Goal: Complete application form

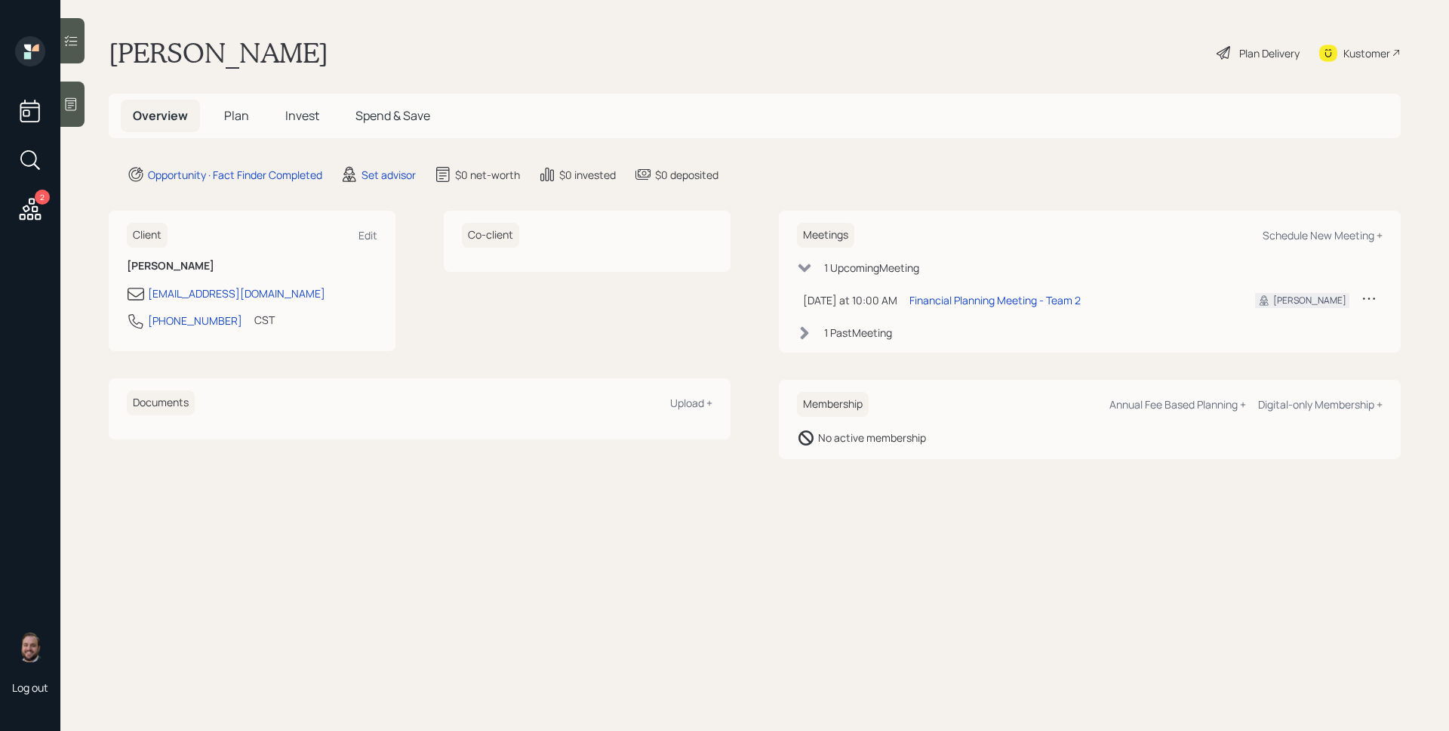
click at [18, 214] on icon at bounding box center [30, 209] width 27 height 27
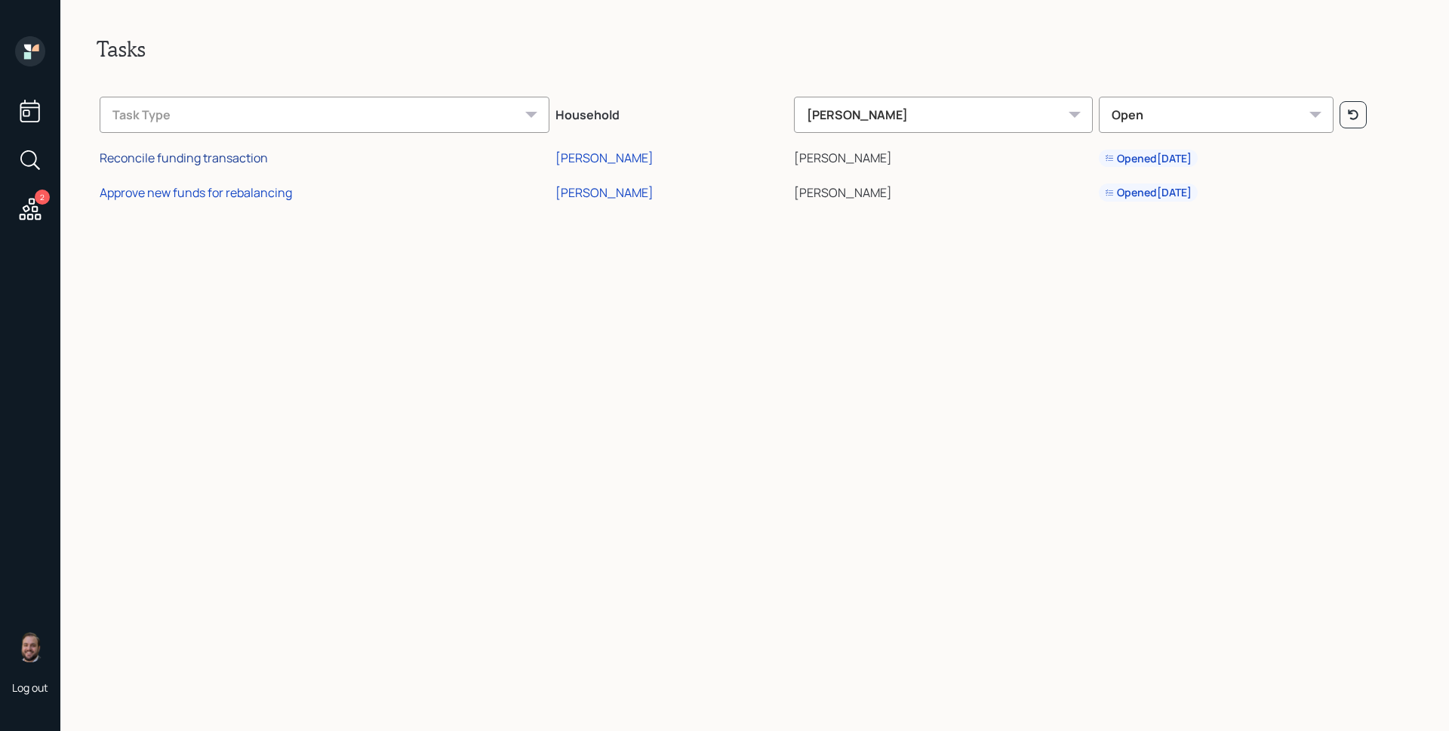
click at [205, 160] on div "Reconcile funding transaction" at bounding box center [184, 157] width 168 height 17
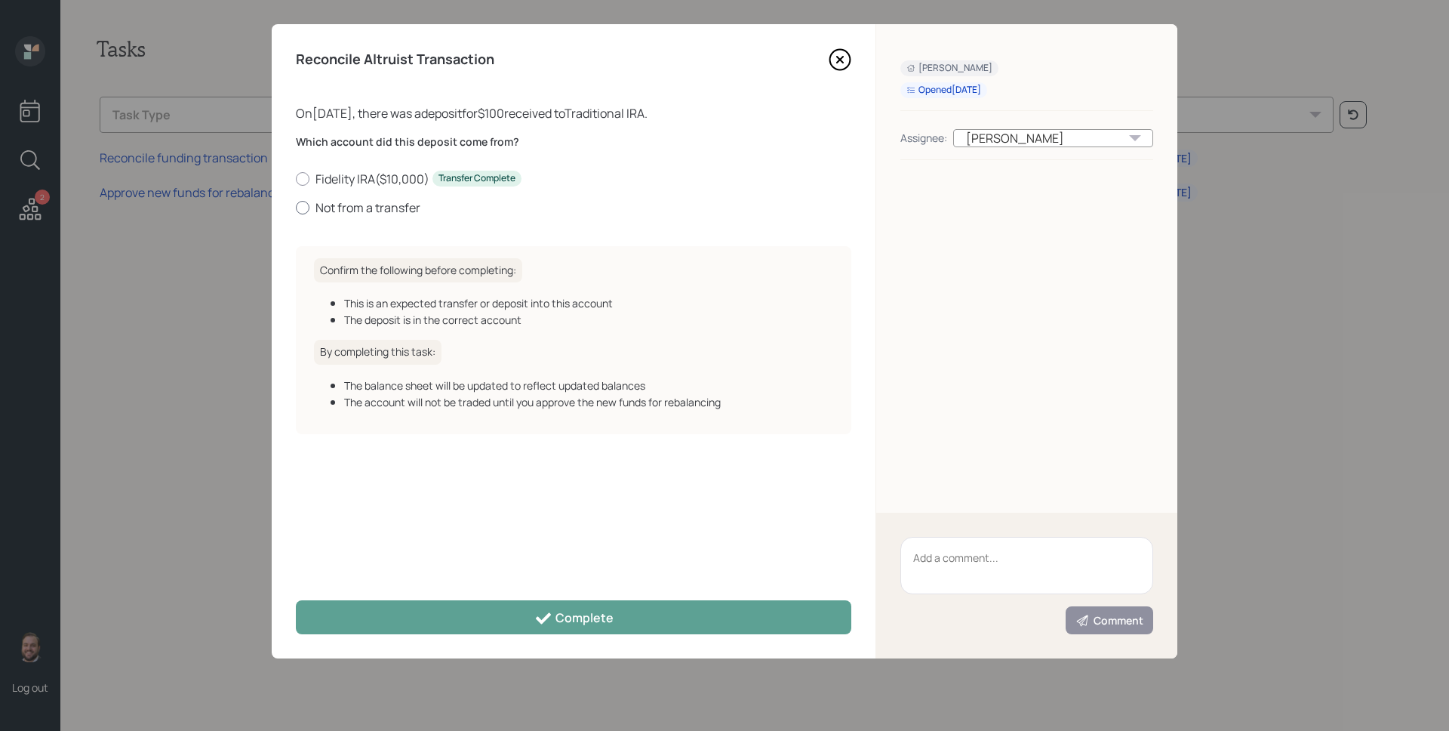
click at [389, 208] on label "Not from a transfer" at bounding box center [574, 207] width 556 height 17
click at [296, 208] on input "Not from a transfer" at bounding box center [295, 207] width 1 height 1
radio input "true"
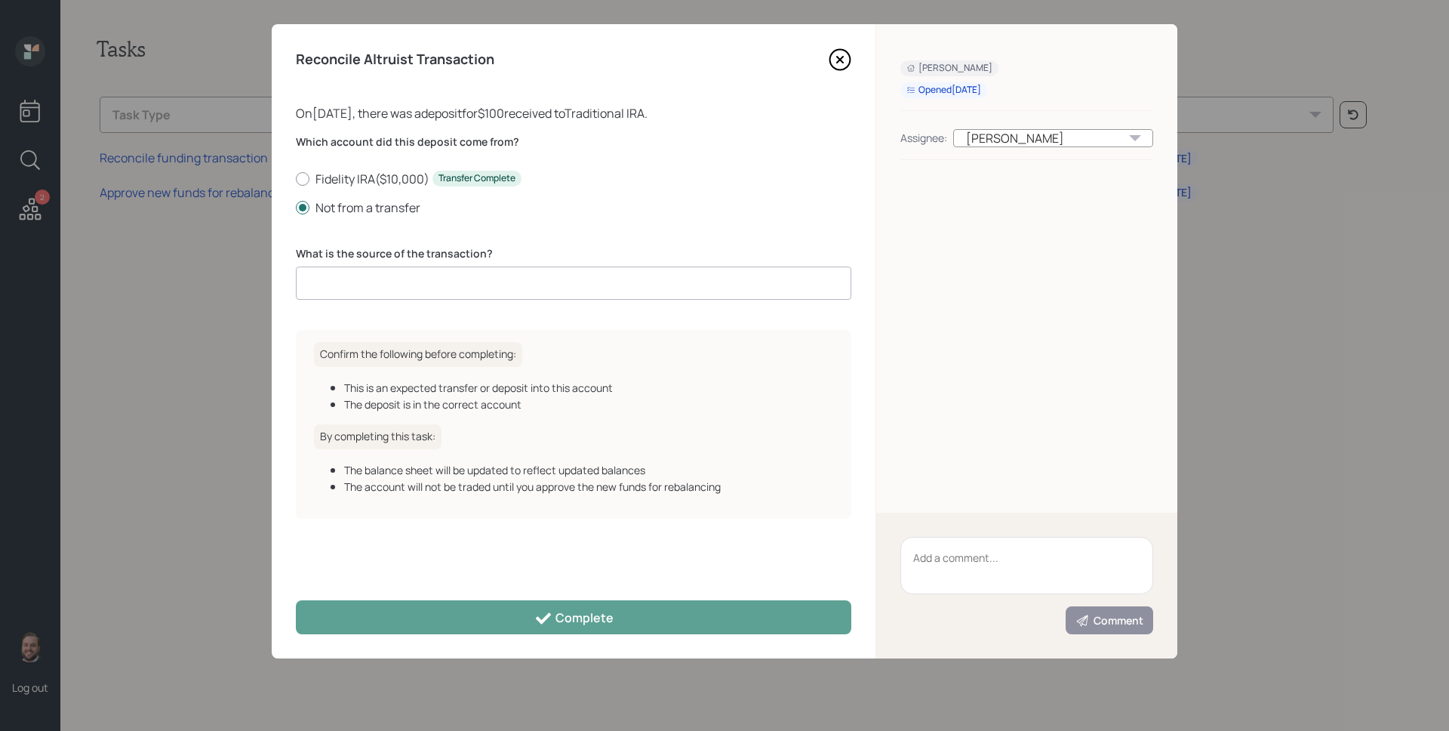
click at [385, 282] on input at bounding box center [574, 282] width 556 height 33
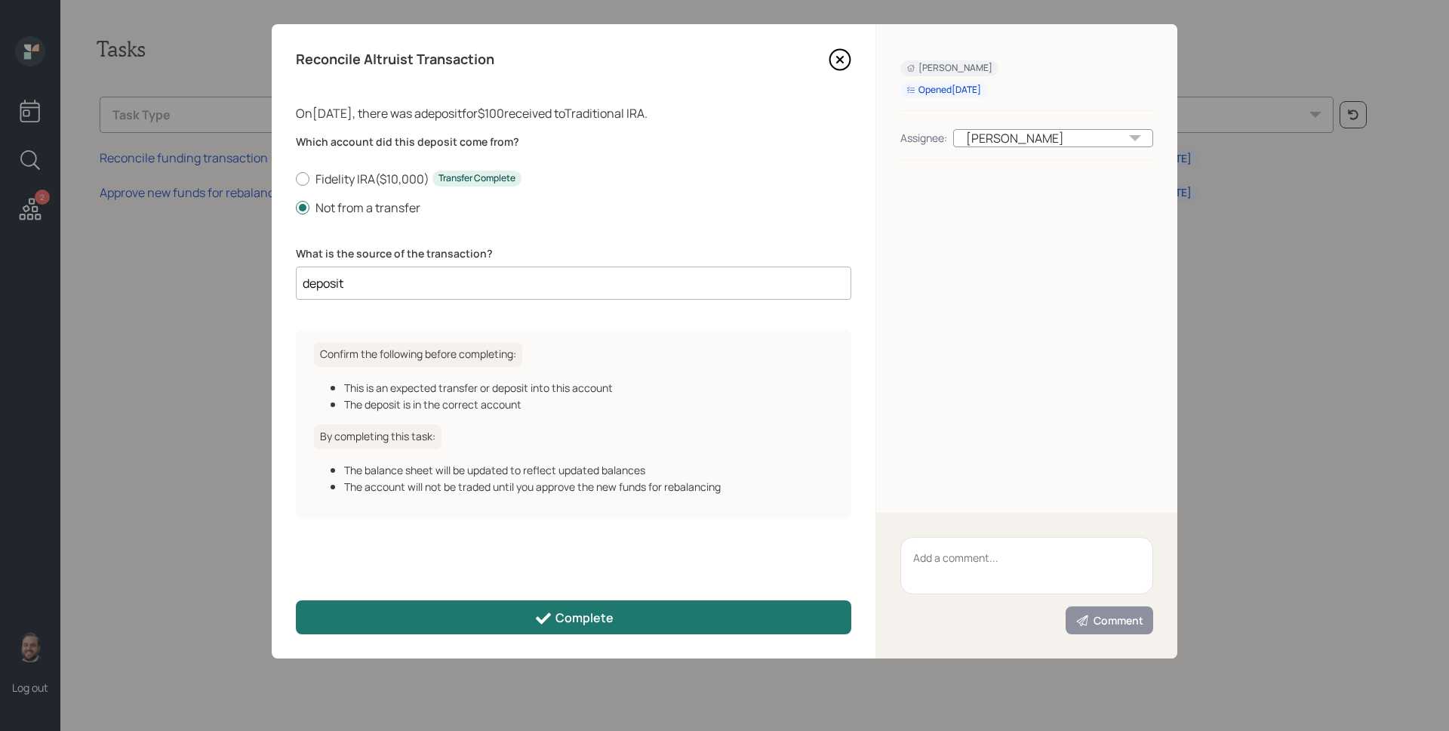
type input "deposit"
click at [587, 622] on div "Complete" at bounding box center [573, 618] width 79 height 18
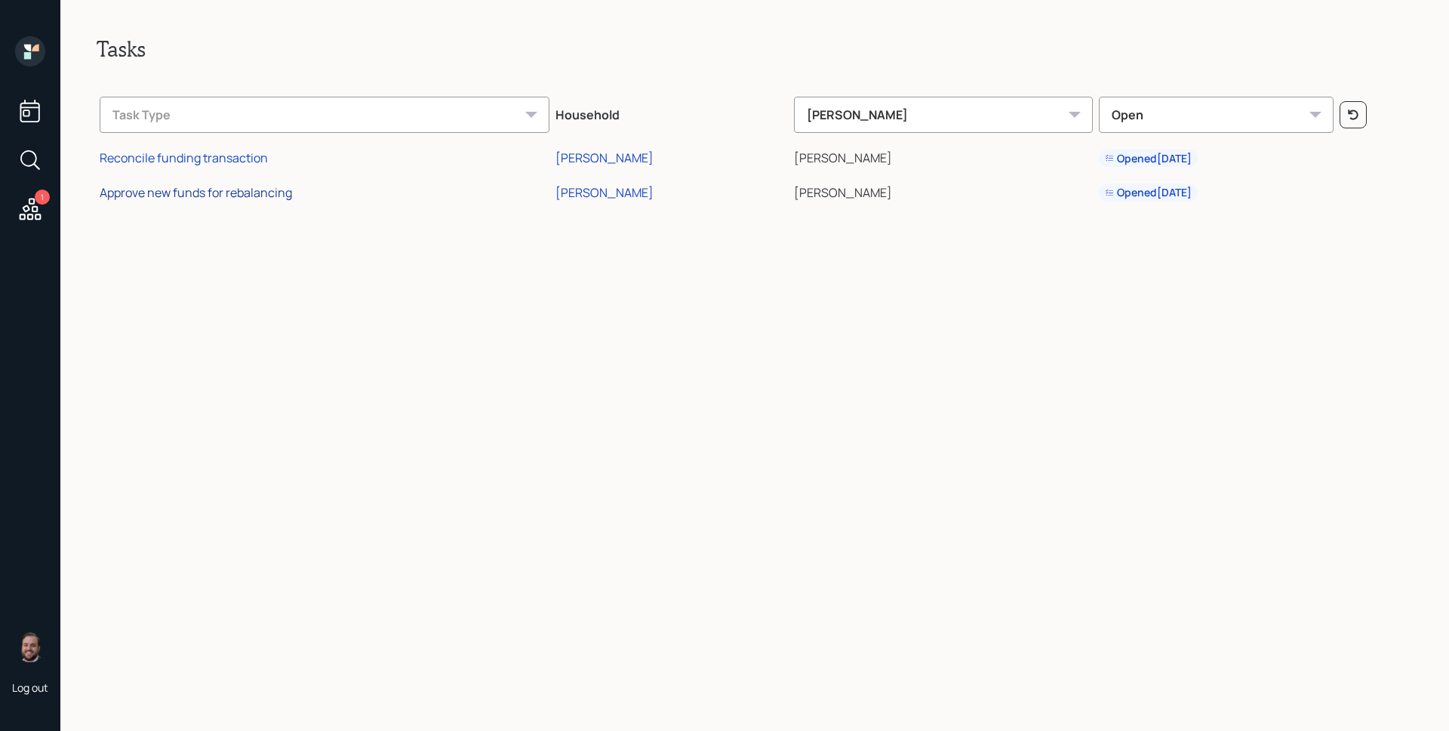
click at [228, 192] on div "Approve new funds for rebalancing" at bounding box center [196, 192] width 193 height 17
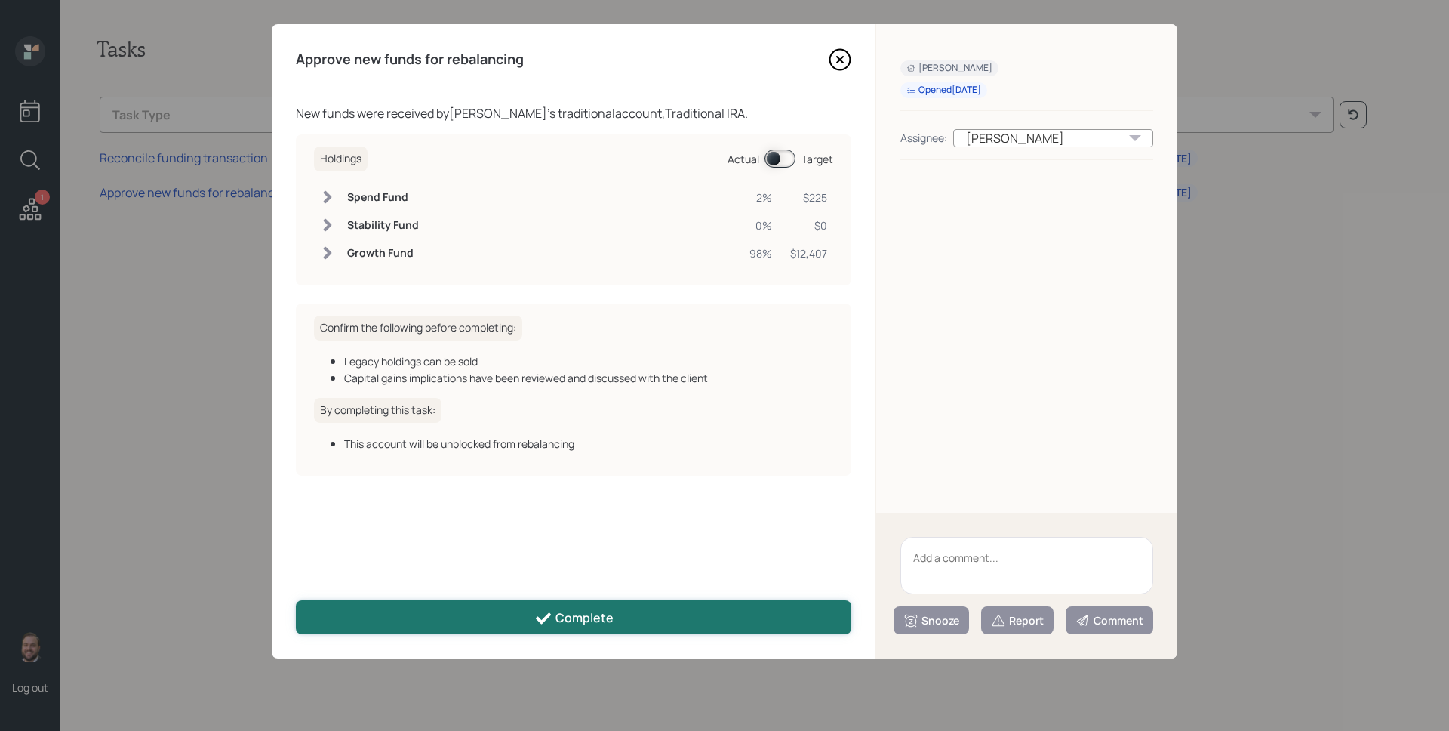
click at [621, 633] on button "Complete" at bounding box center [574, 617] width 556 height 34
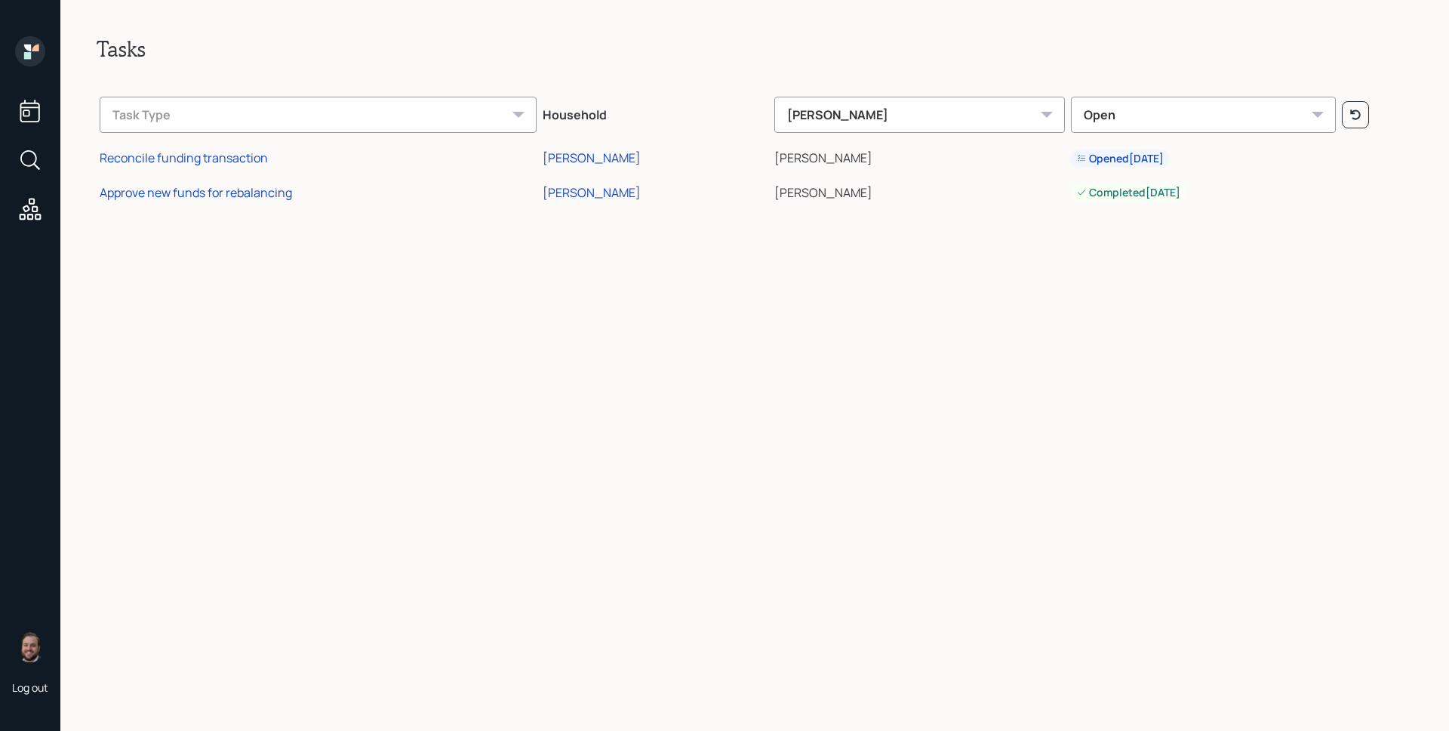
click at [32, 63] on icon at bounding box center [30, 51] width 30 height 30
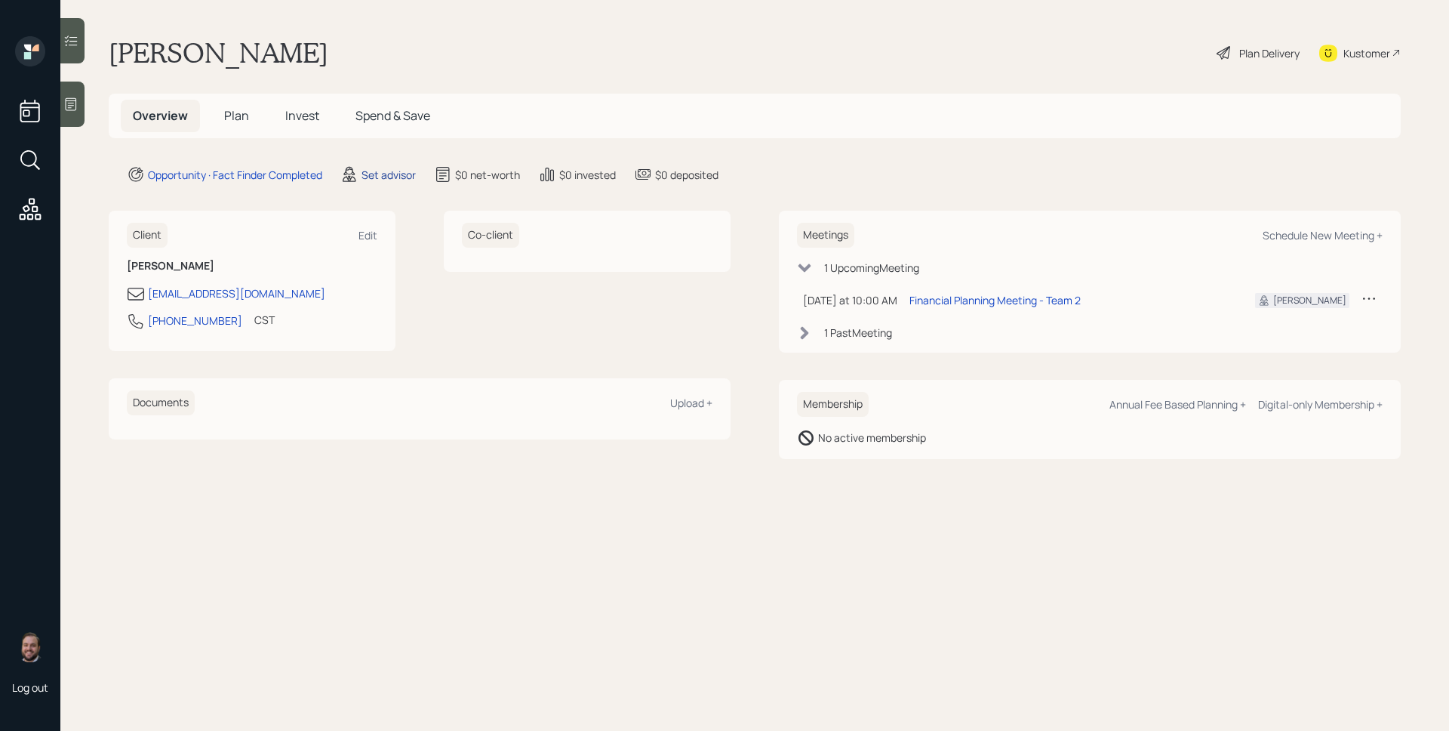
click at [410, 168] on div "Set advisor" at bounding box center [389, 175] width 54 height 16
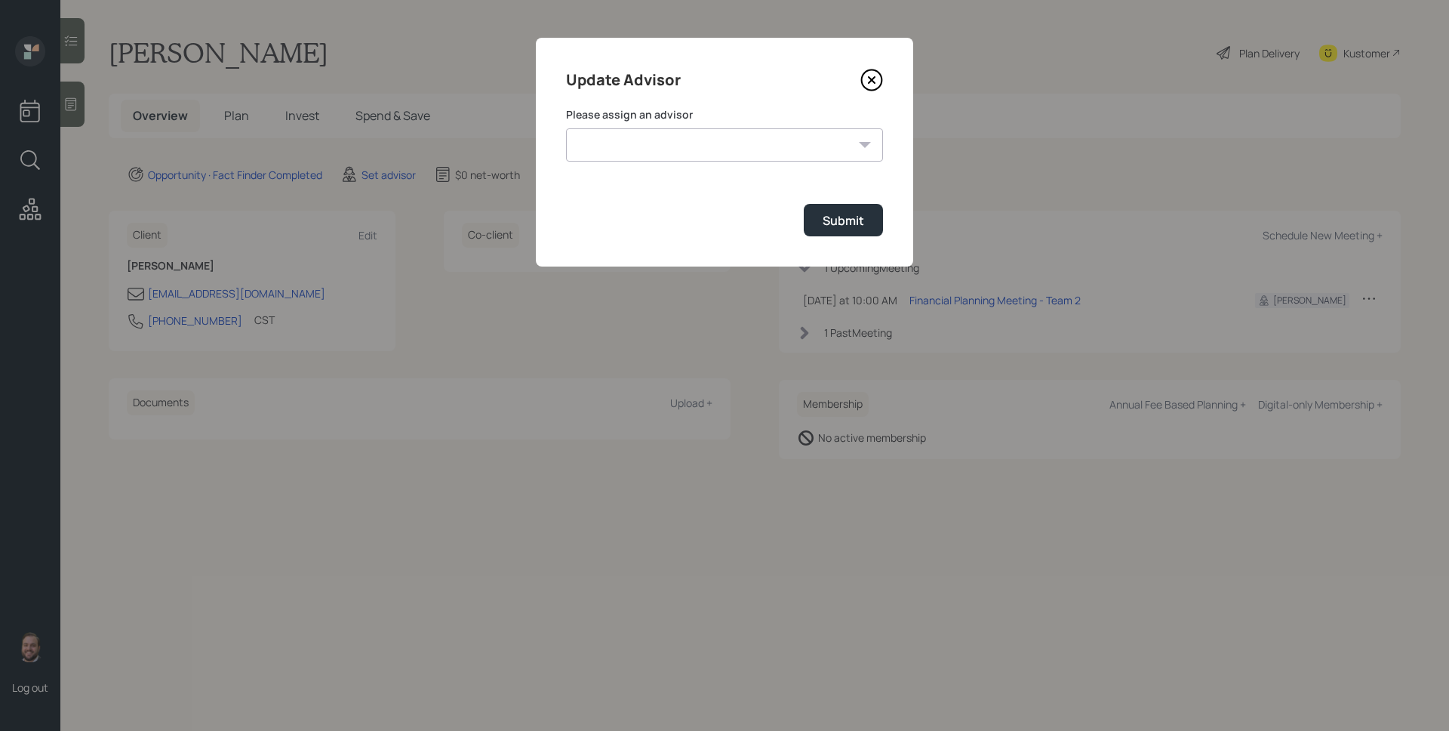
click at [790, 133] on select "Michael Russo Jonah Coleman Tyler End Treva Nostdahl Eric Schwartz Sami Boghos …" at bounding box center [724, 144] width 317 height 33
select select "d946c976-65aa-4529-ac9d-02c4f1114fc0"
click at [566, 128] on select "Michael Russo Jonah Coleman Tyler End Treva Nostdahl Eric Schwartz Sami Boghos …" at bounding box center [724, 144] width 317 height 33
click at [838, 210] on button "Submit" at bounding box center [843, 220] width 79 height 32
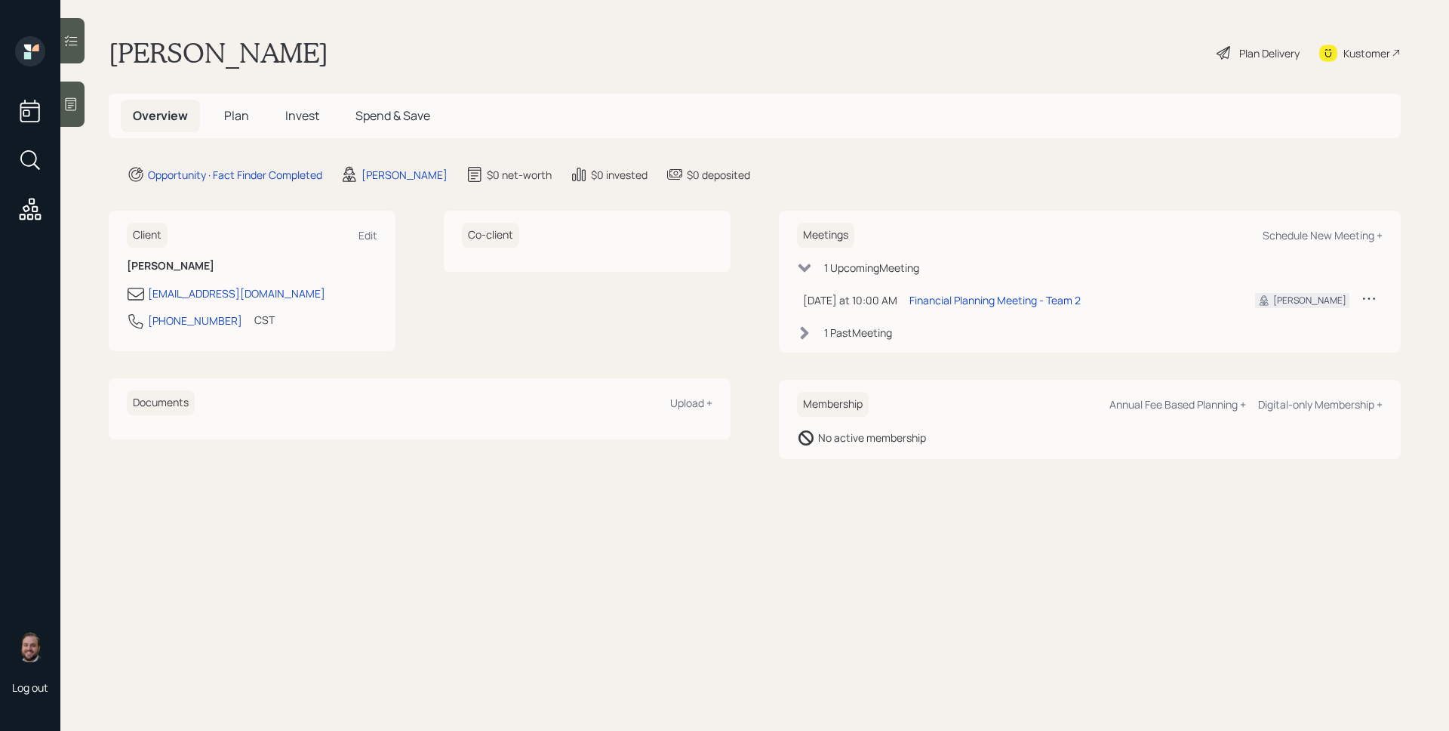
click at [68, 94] on div at bounding box center [72, 104] width 24 height 45
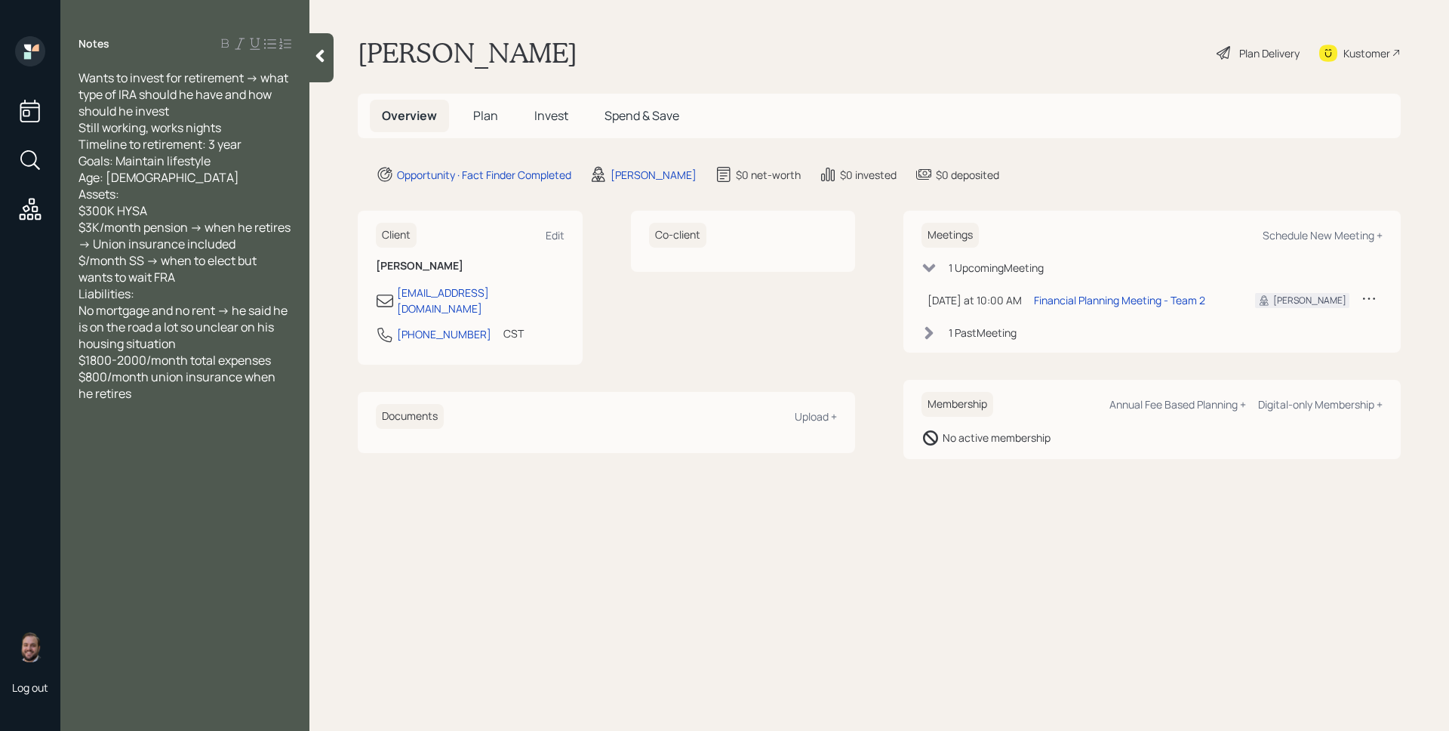
click at [470, 105] on h5 "Plan" at bounding box center [485, 116] width 49 height 32
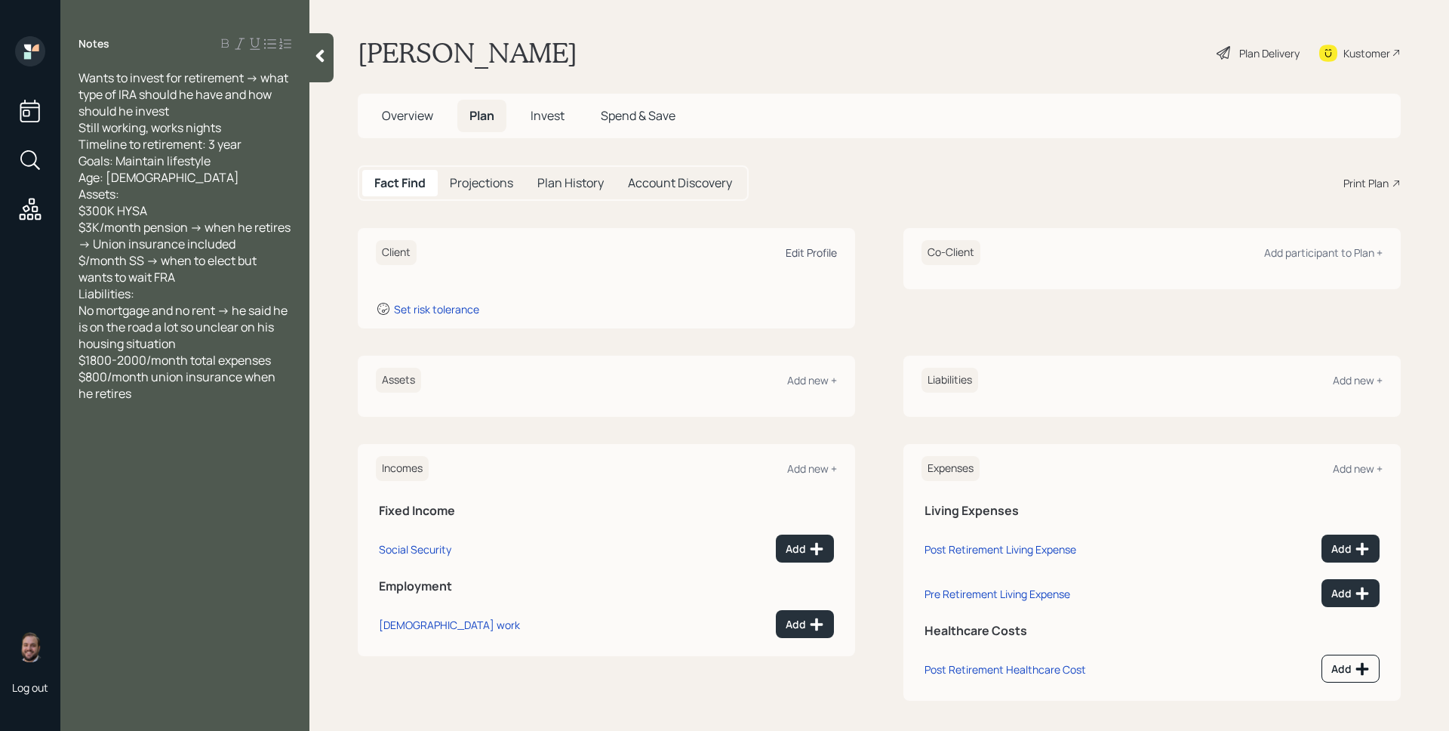
click at [794, 254] on div "Edit Profile" at bounding box center [811, 252] width 51 height 14
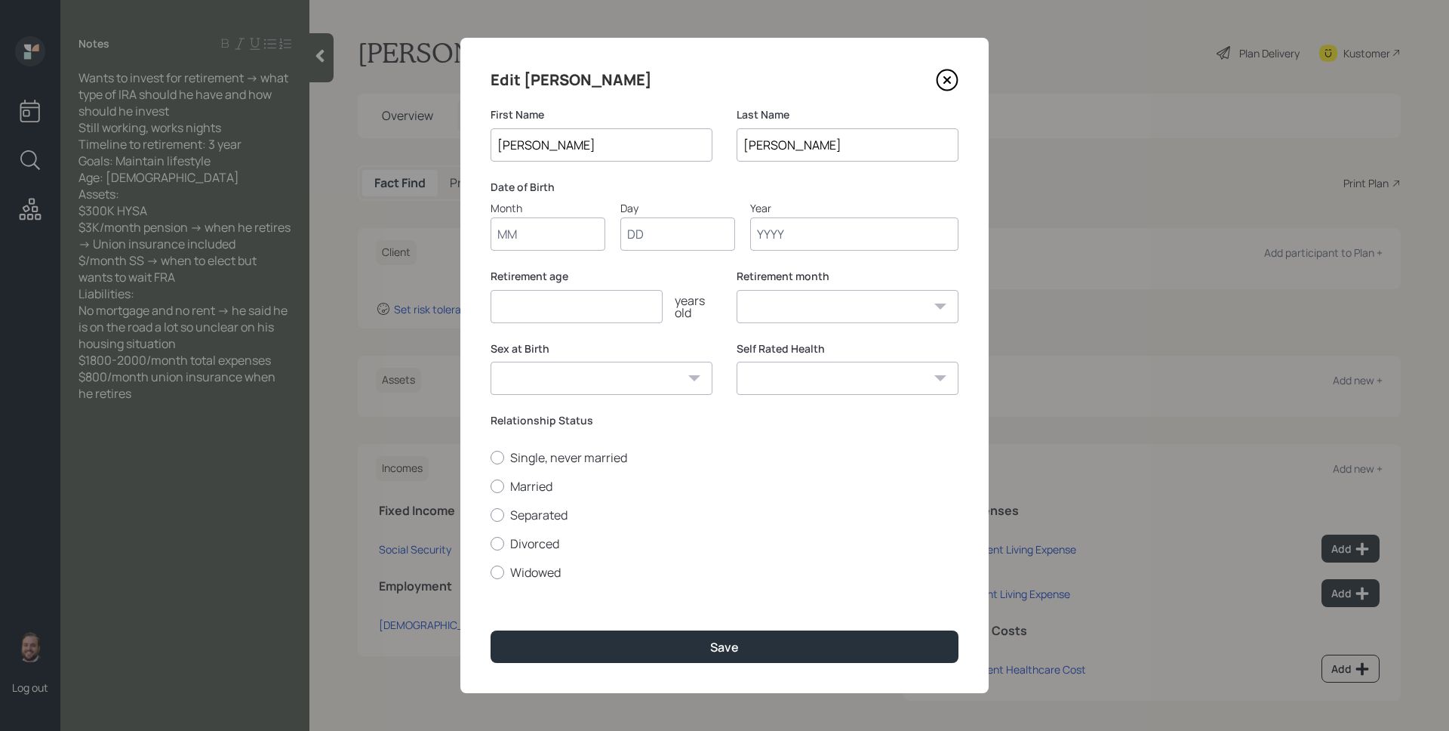
click at [546, 247] on input "Month" at bounding box center [548, 233] width 115 height 33
type input "01"
type input "1965"
select select "1"
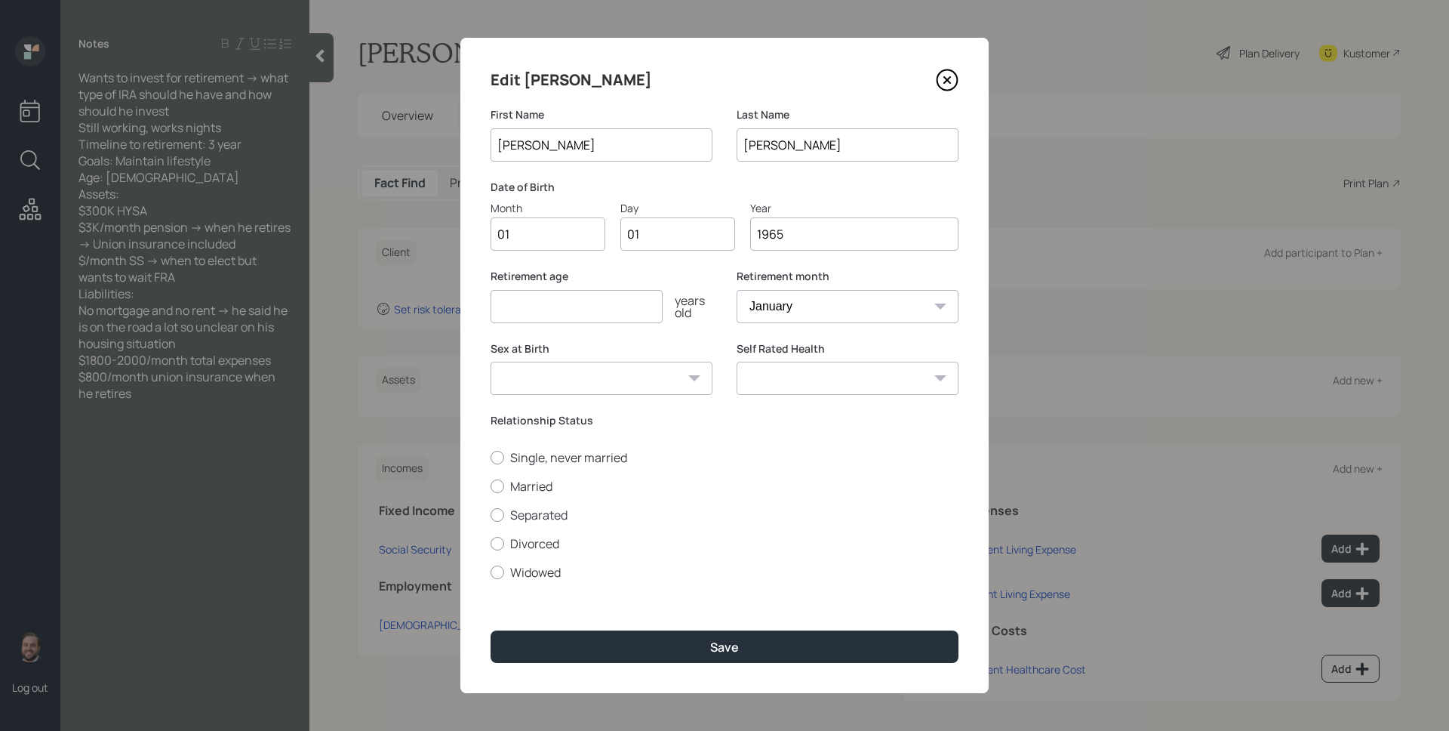
type input "1965"
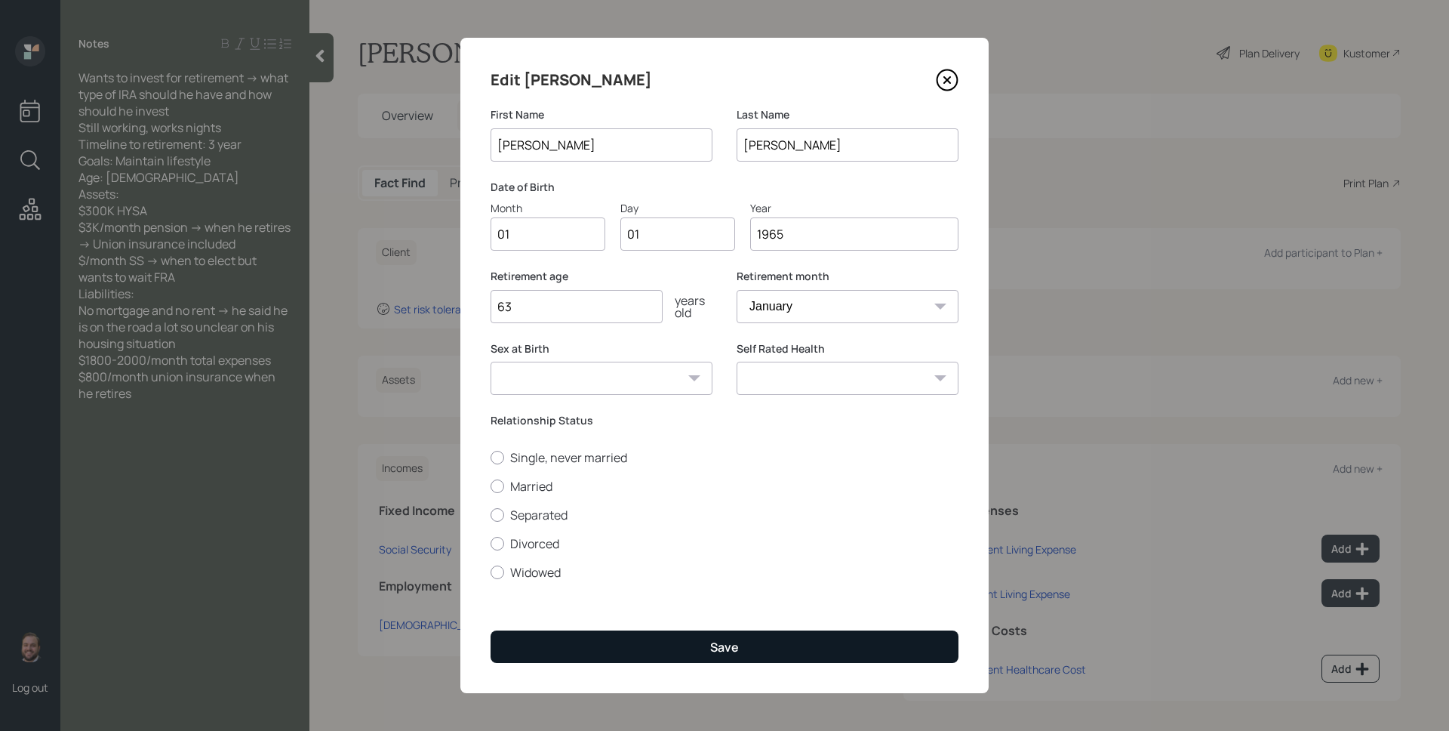
type input "63"
click at [673, 633] on button "Save" at bounding box center [725, 646] width 468 height 32
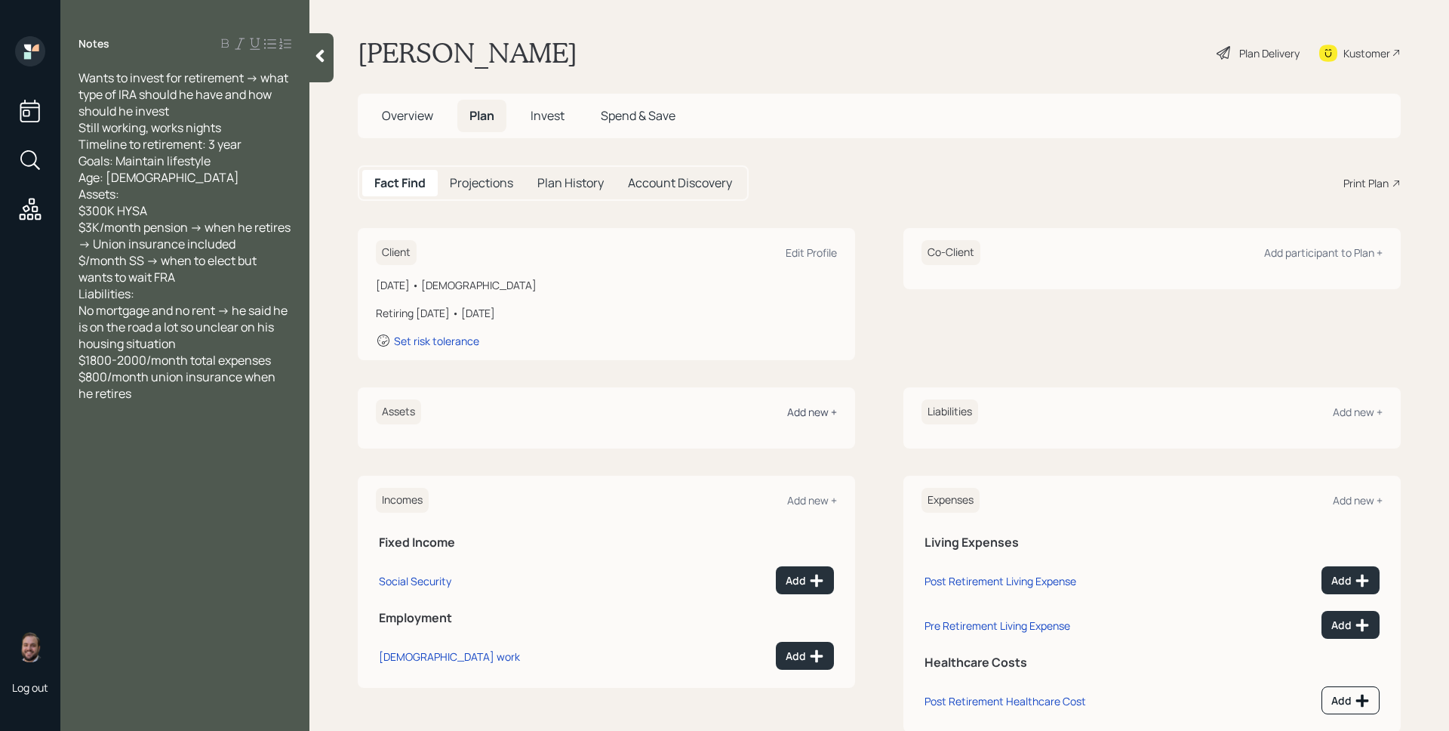
click at [805, 413] on div "Add new +" at bounding box center [812, 412] width 50 height 14
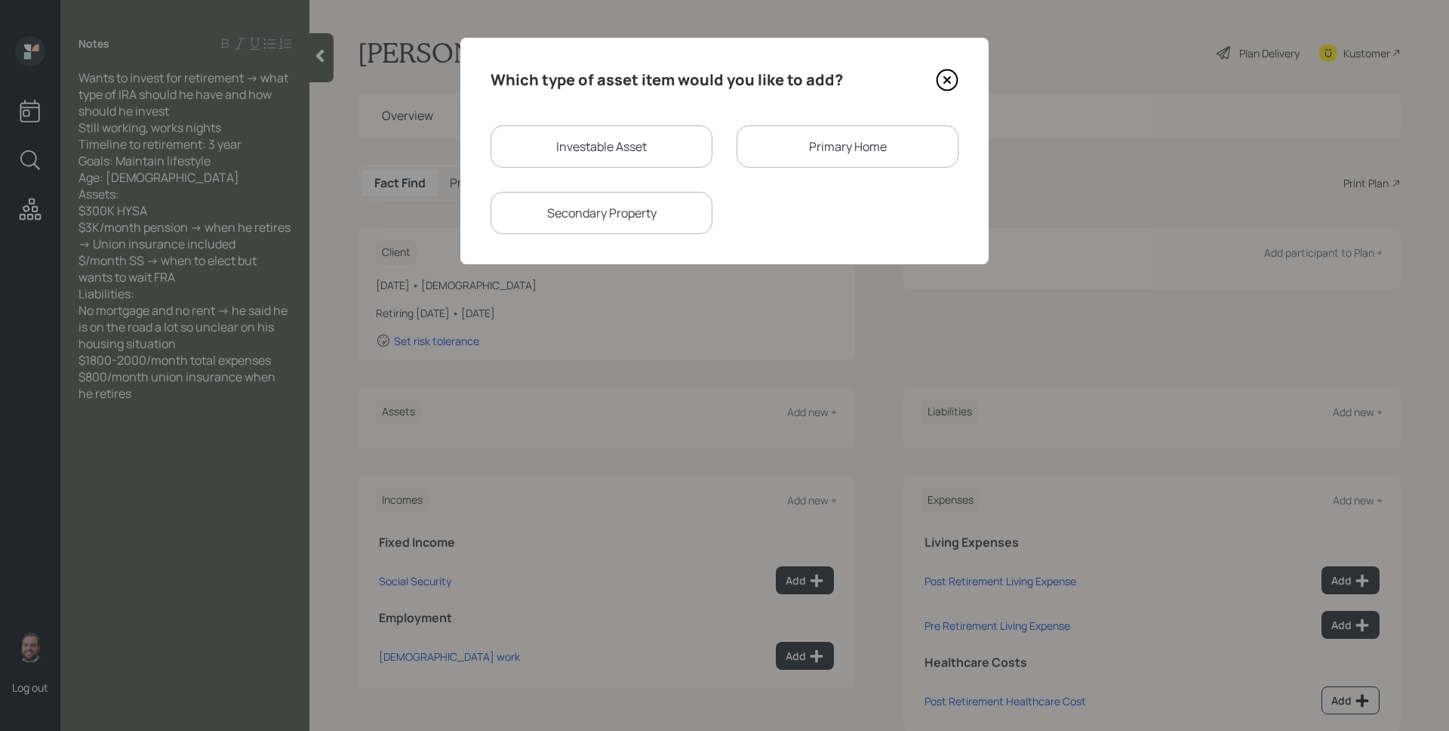
click at [622, 145] on div "Investable Asset" at bounding box center [602, 146] width 222 height 42
select select "taxable"
select select "balanced"
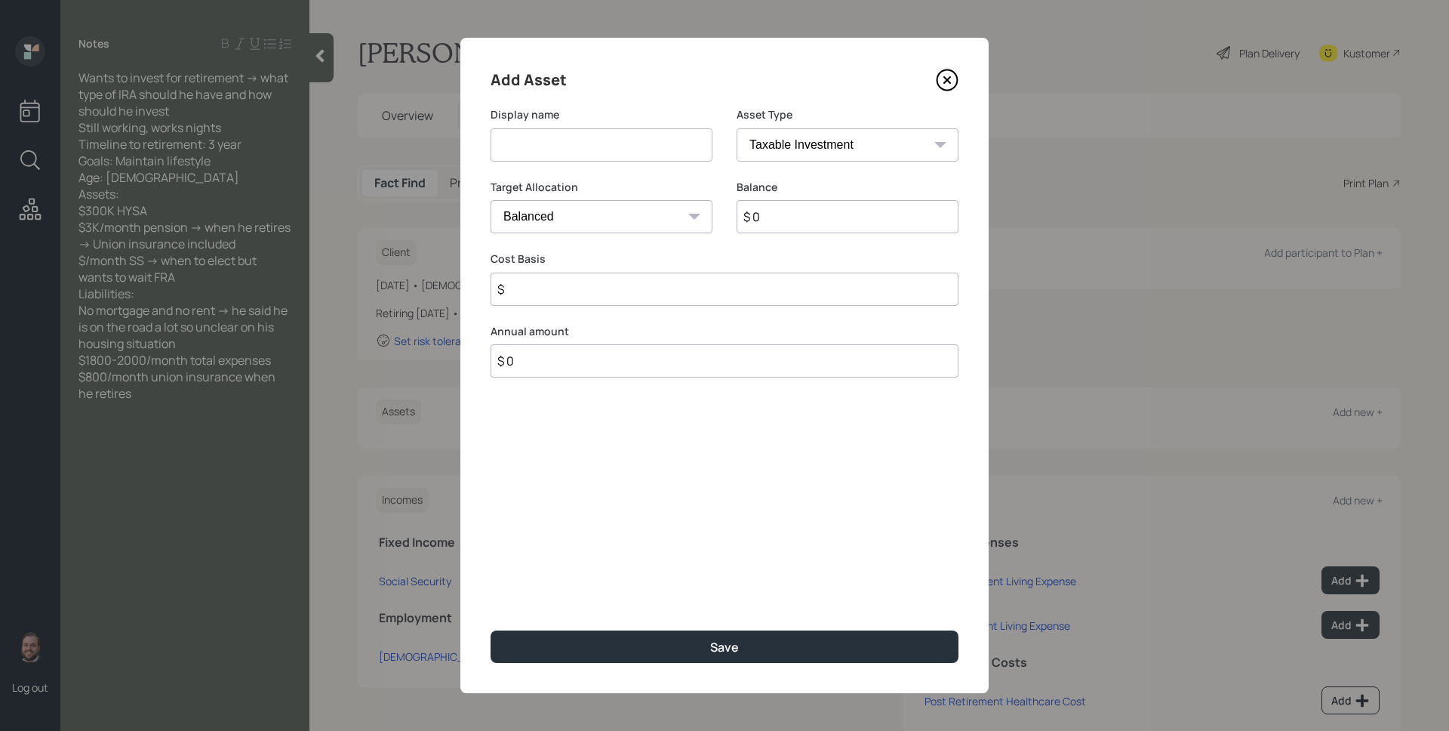
click at [624, 149] on input at bounding box center [602, 144] width 222 height 33
type input "HYSA"
click at [618, 224] on select "Cash Conservative Balanced Aggressive" at bounding box center [602, 216] width 222 height 33
select select "uninvested"
click at [491, 200] on select "Cash Conservative Balanced Aggressive" at bounding box center [602, 216] width 222 height 33
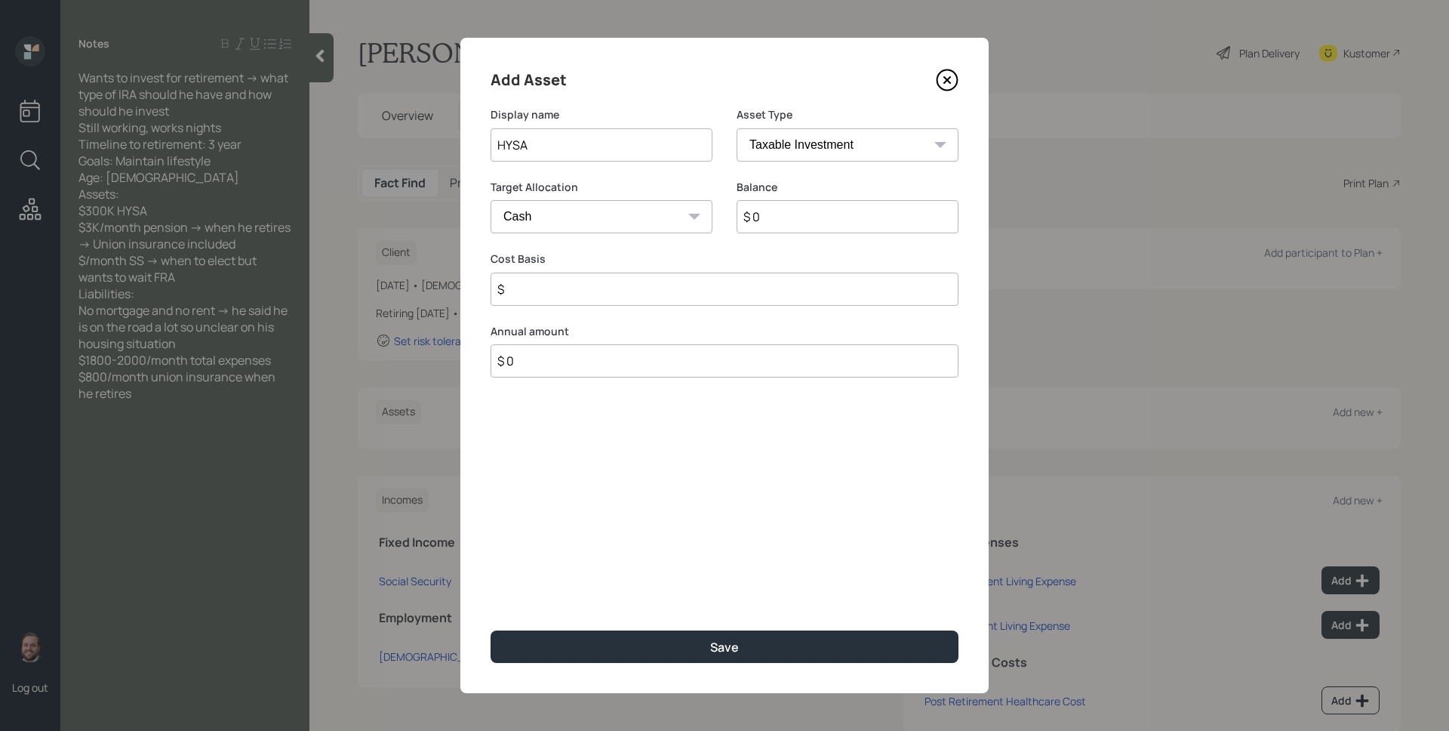
click at [818, 217] on input "$ 0" at bounding box center [848, 216] width 222 height 33
type input "$ 3"
type input "$ 30"
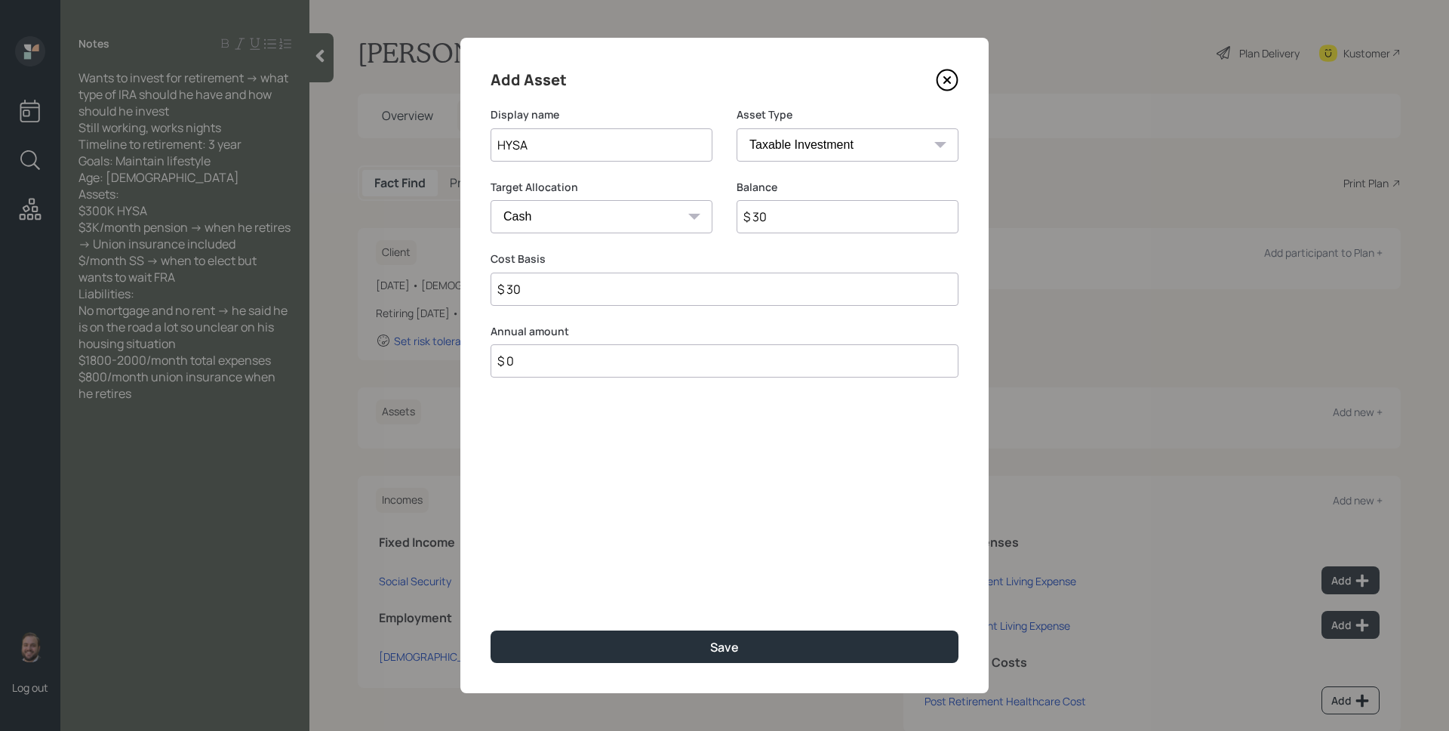
type input "$ 300"
type input "$ 3,000"
type input "$ 30,000"
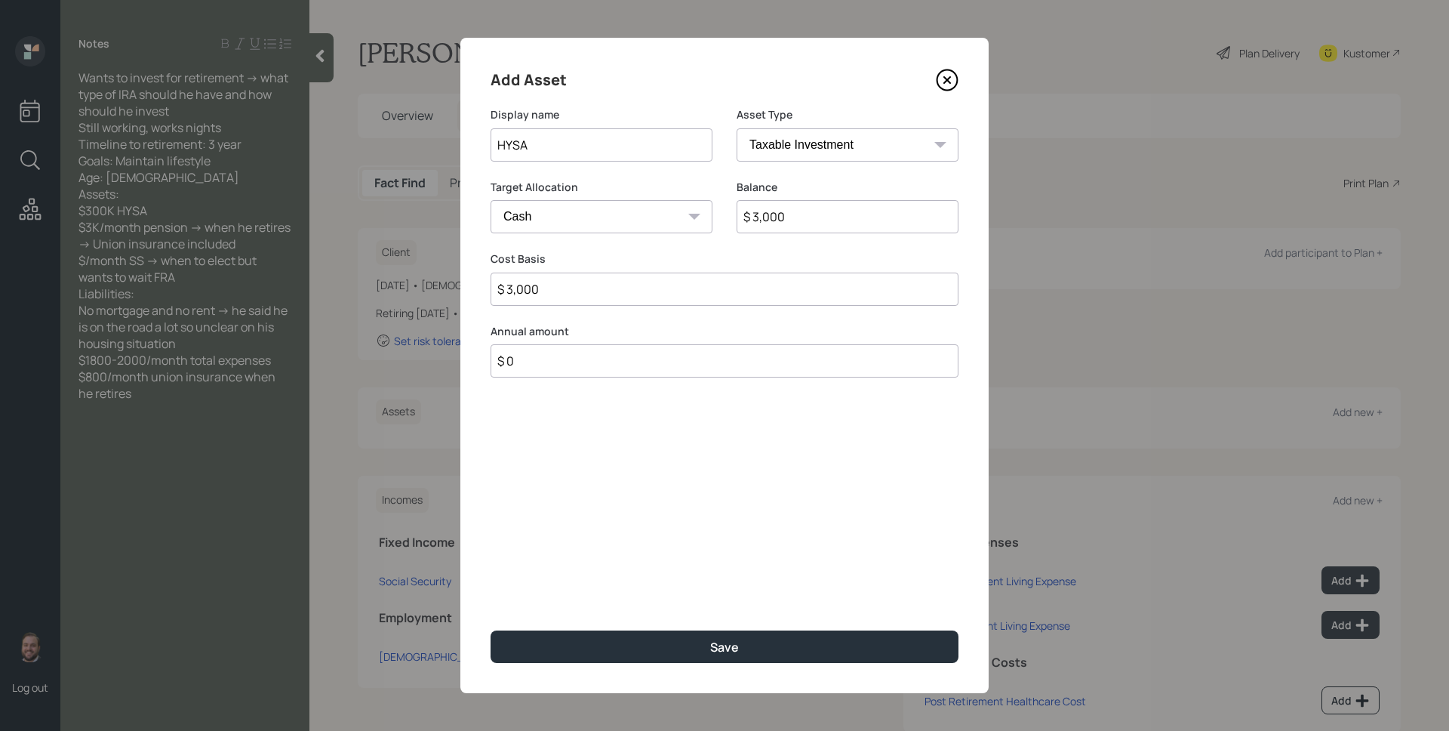
type input "$ 30,000"
type input "$ 300,000"
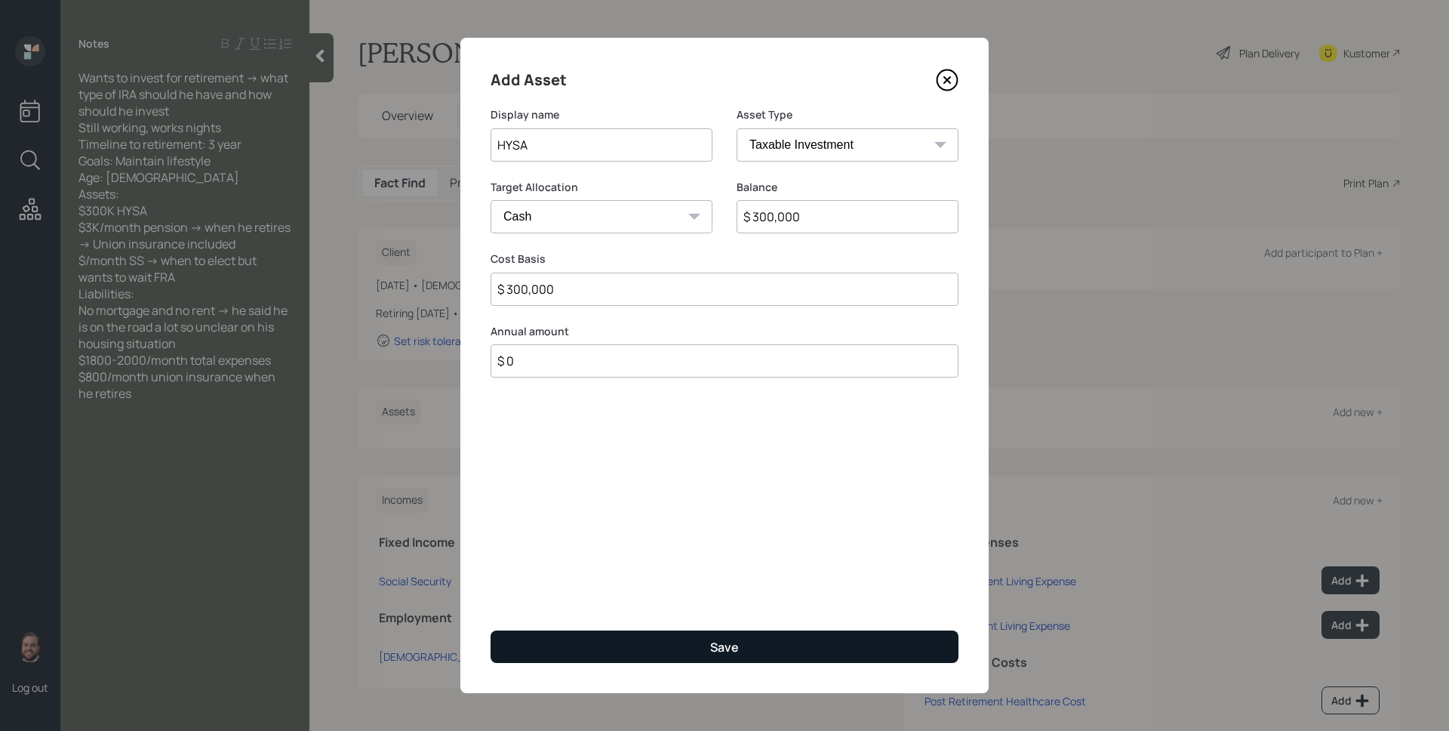
type input "$ 300,000"
click at [745, 652] on button "Save" at bounding box center [725, 646] width 468 height 32
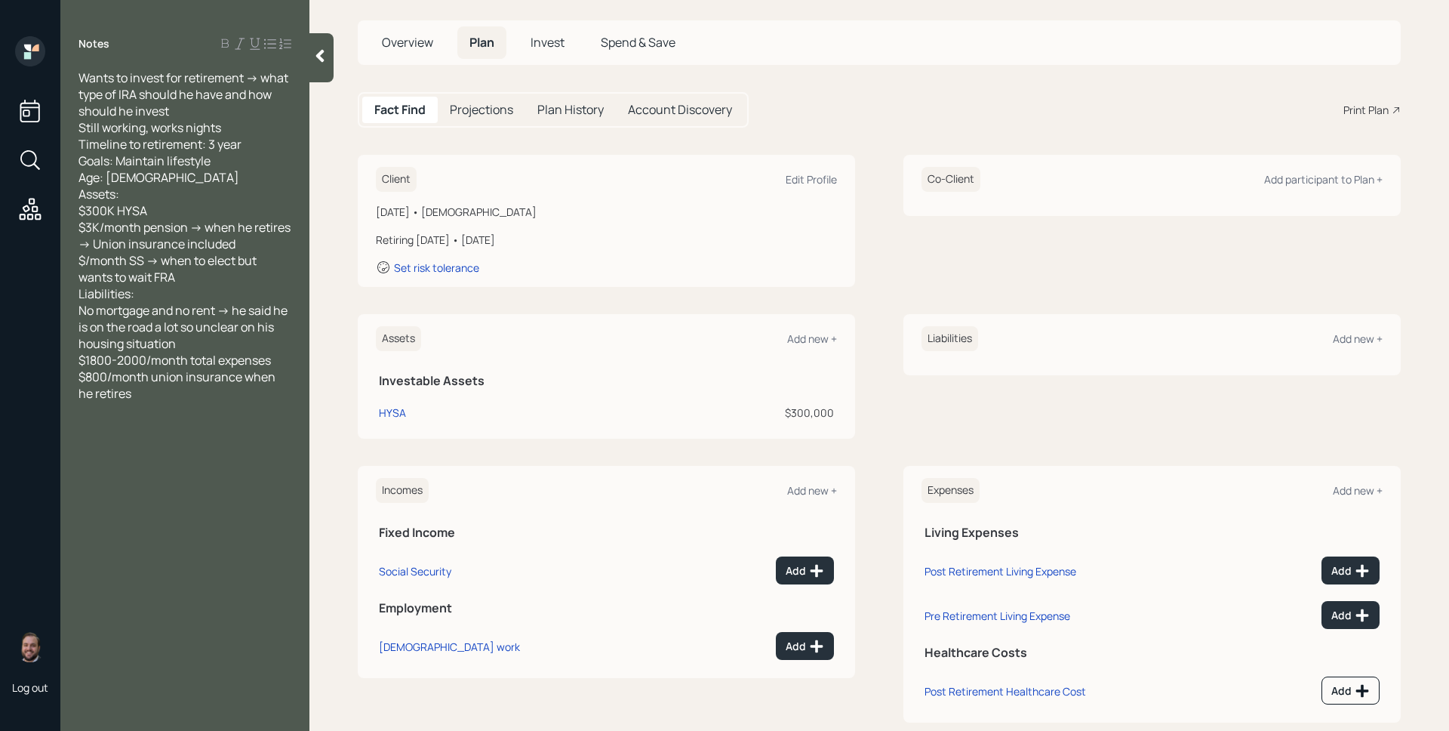
scroll to position [101, 0]
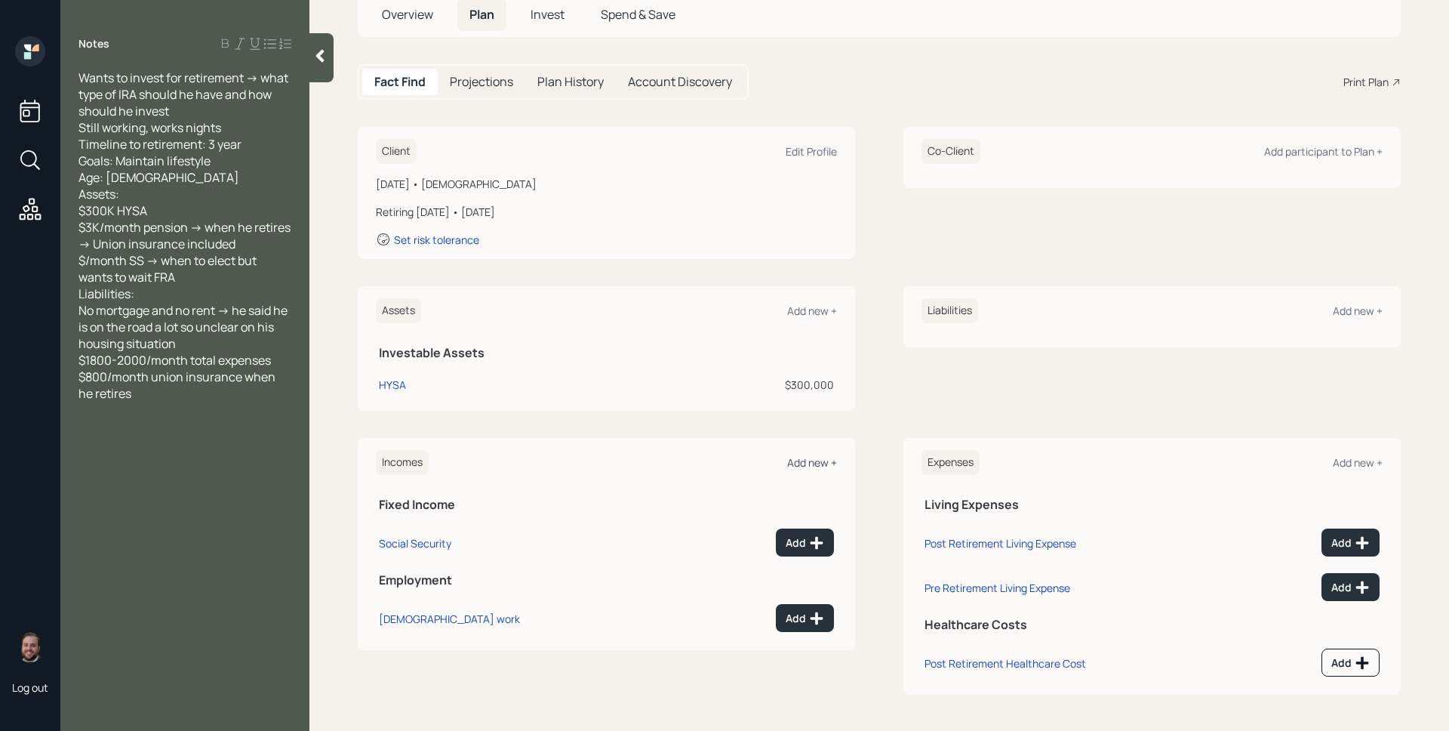
click at [822, 458] on div "Add new +" at bounding box center [812, 462] width 50 height 14
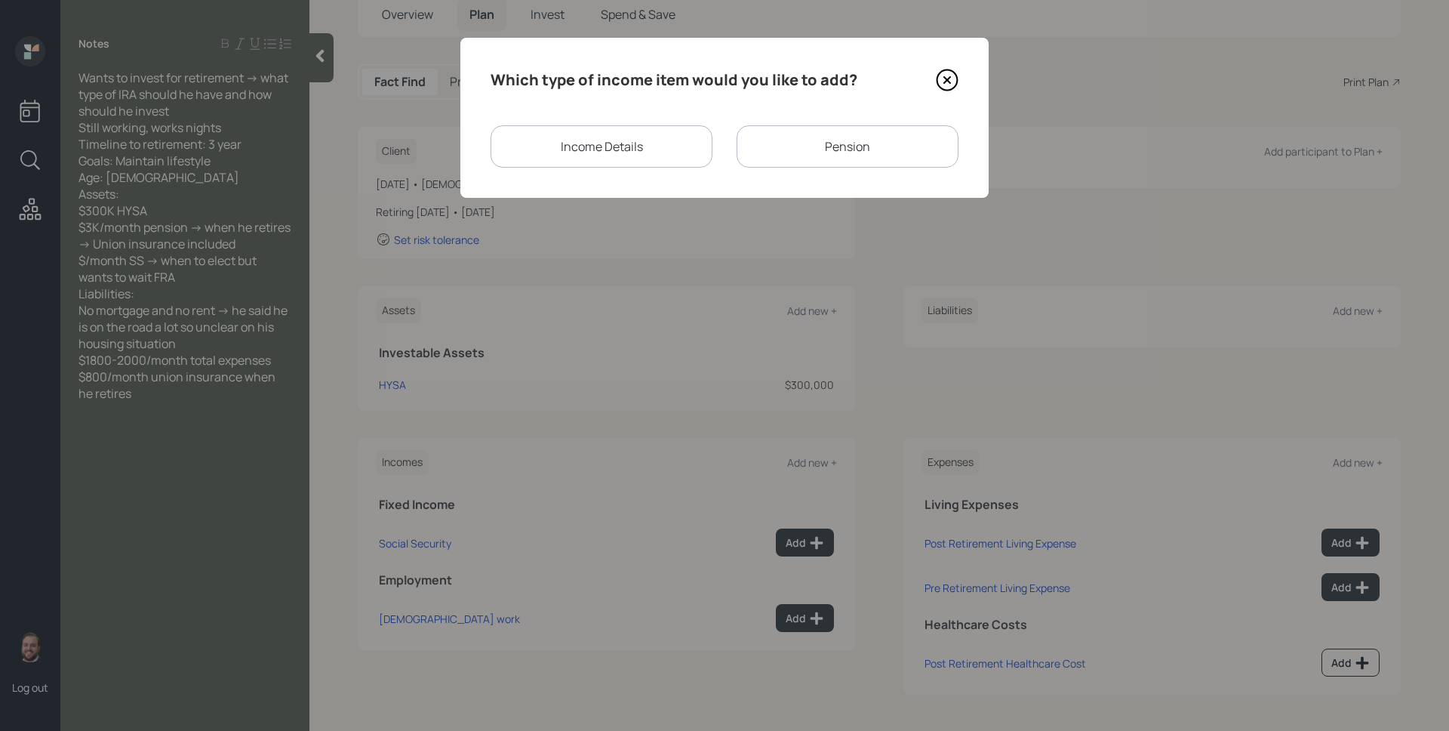
click at [823, 127] on div "Pension" at bounding box center [848, 146] width 222 height 42
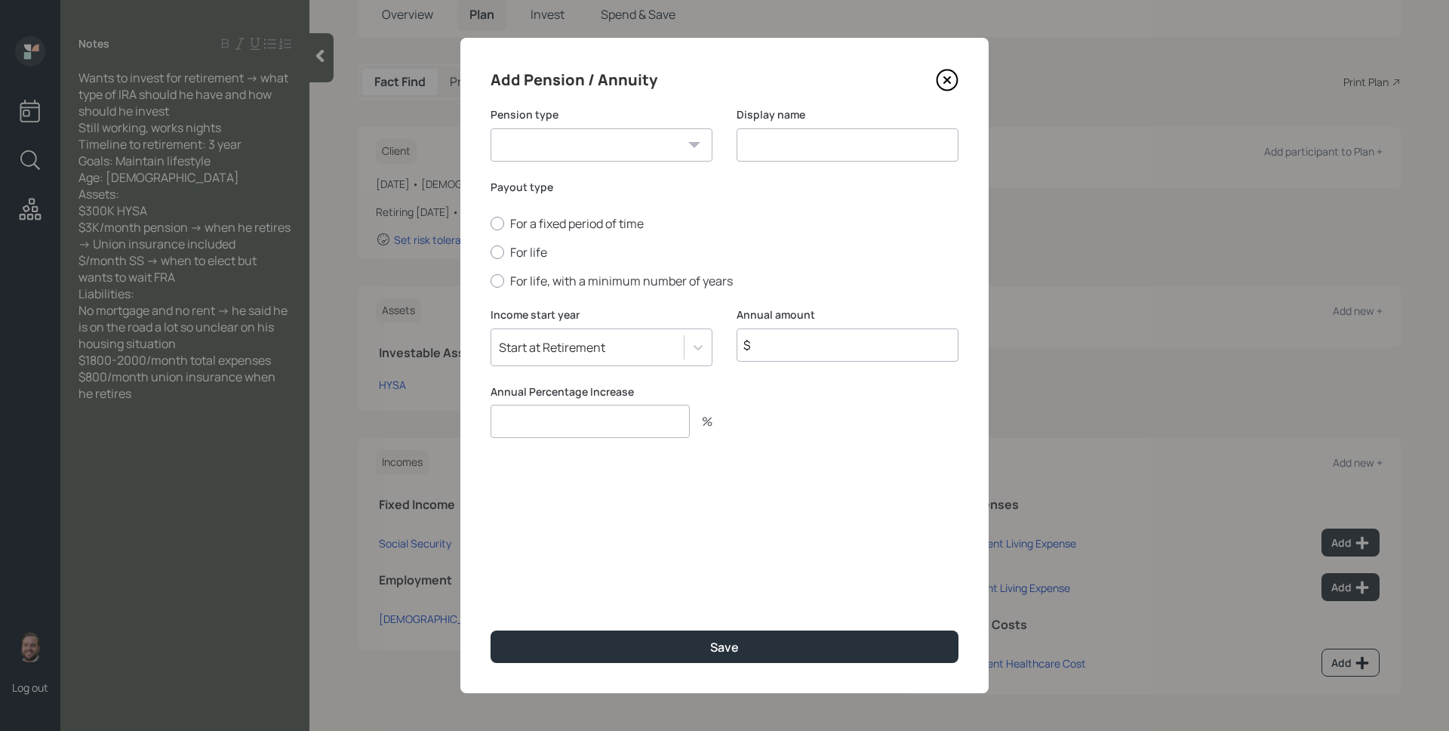
click at [634, 140] on select "Pension Annuity" at bounding box center [602, 144] width 222 height 33
select select "pension"
click at [491, 128] on select "Pension Annuity" at bounding box center [602, 144] width 222 height 33
click at [835, 149] on input at bounding box center [848, 144] width 222 height 33
type input "Pension"
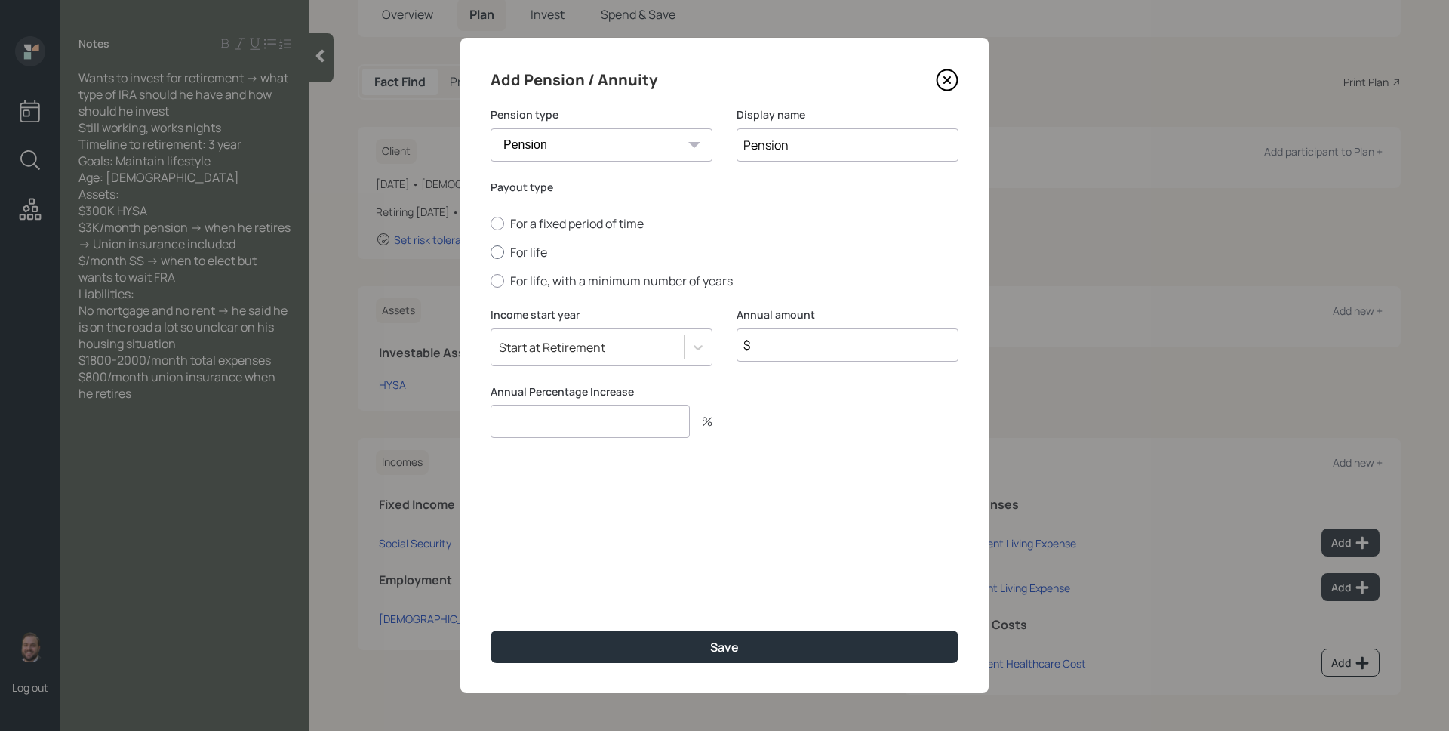
click at [528, 251] on label "For life" at bounding box center [725, 252] width 468 height 17
click at [491, 252] on input "For life" at bounding box center [490, 252] width 1 height 1
radio input "true"
click at [843, 349] on input "$" at bounding box center [848, 344] width 222 height 33
type input "$ 36,000"
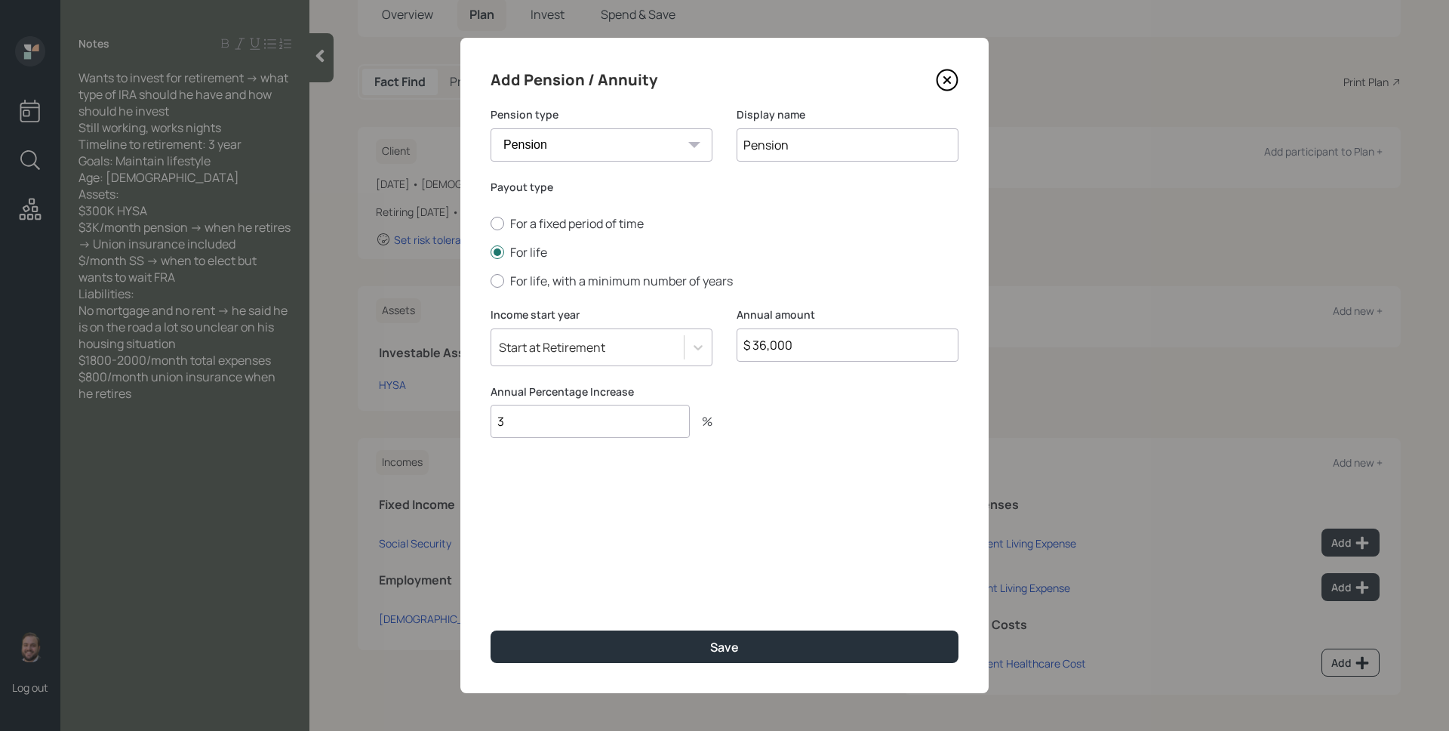
type input "3"
click at [491, 630] on button "Save" at bounding box center [725, 646] width 468 height 32
